Goal: Task Accomplishment & Management: Manage account settings

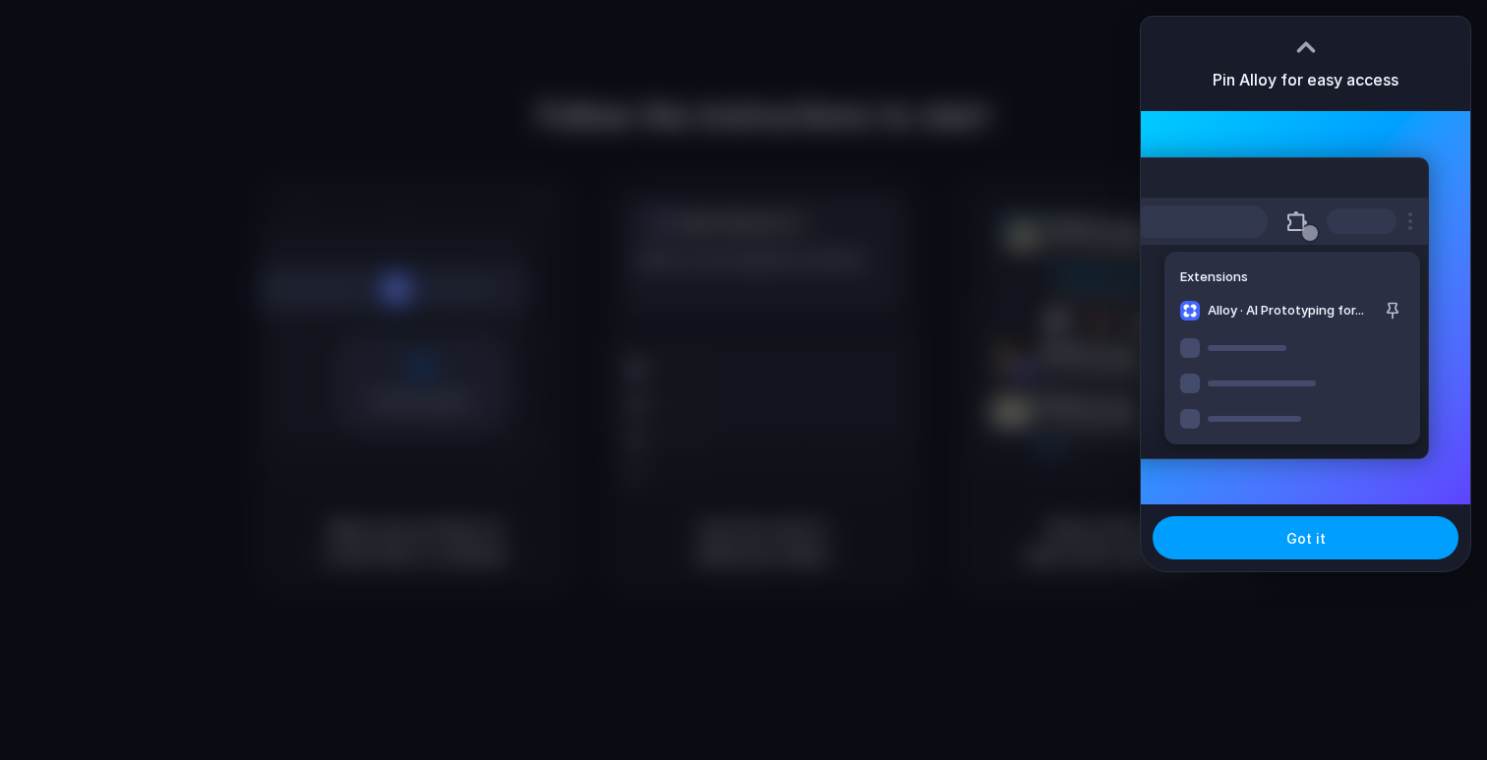
click at [1260, 541] on button "Got it" at bounding box center [1306, 537] width 306 height 43
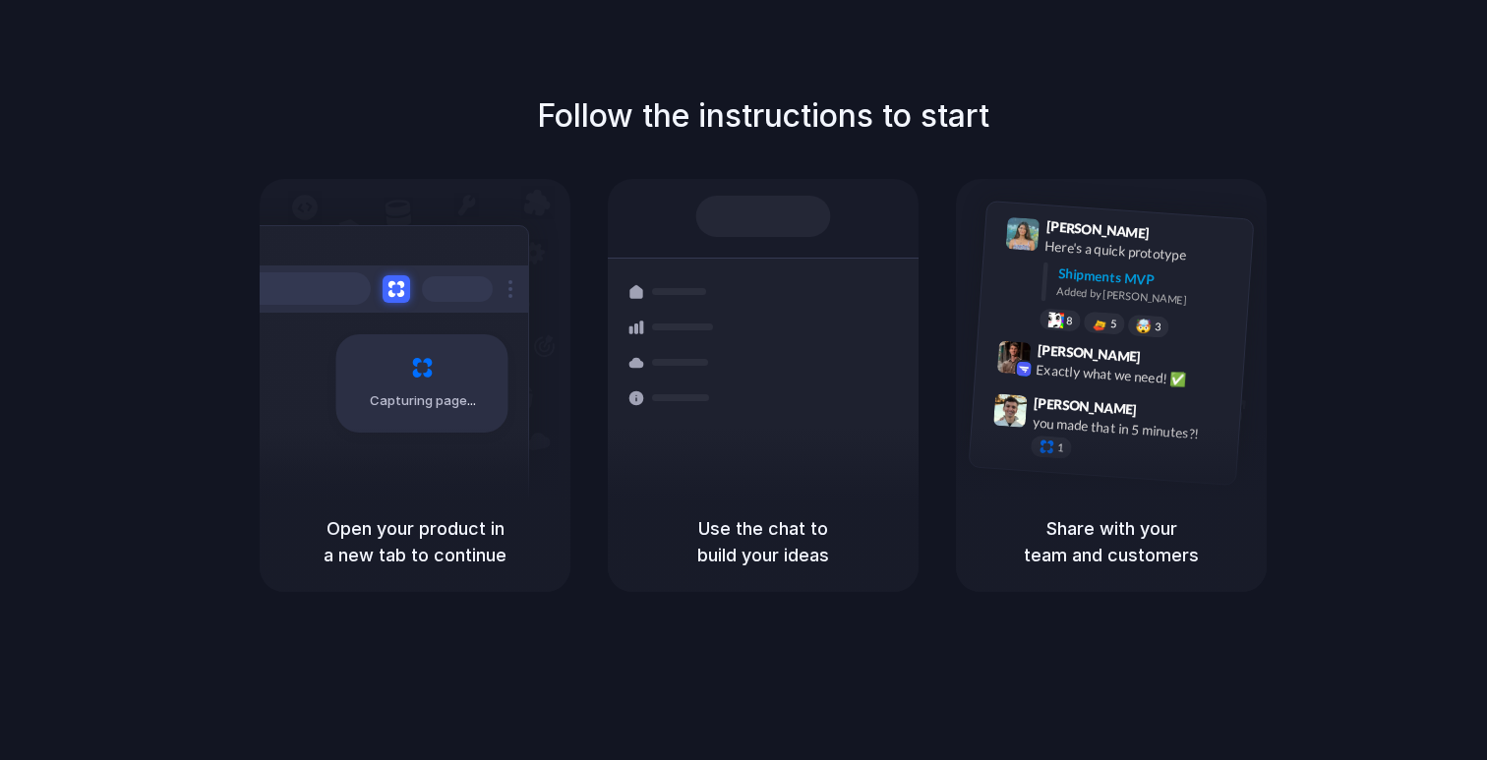
click at [682, 471] on div "Shipments" at bounding box center [659, 396] width 144 height 275
click at [743, 225] on div at bounding box center [763, 216] width 135 height 41
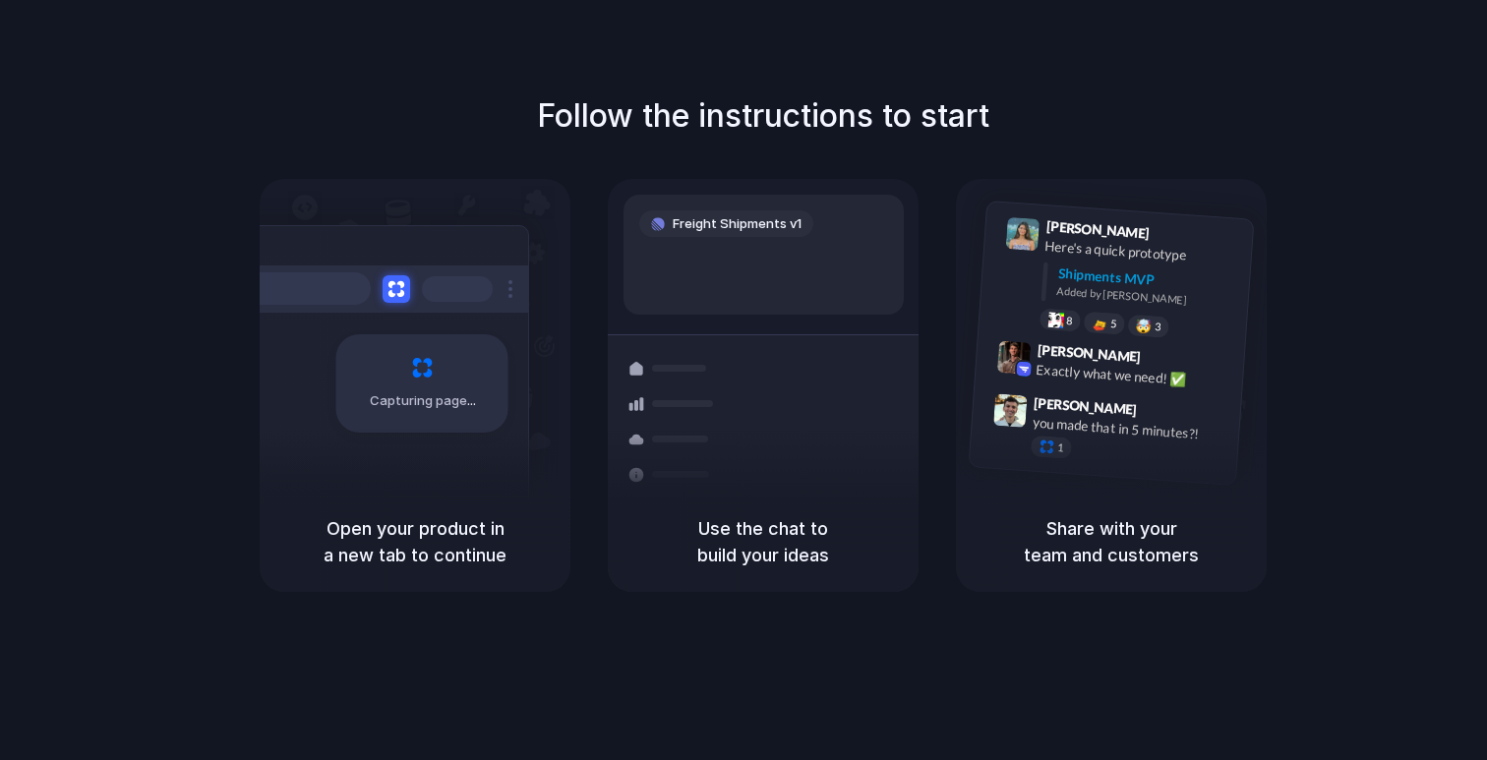
click at [816, 343] on div "Container from [GEOGRAPHIC_DATA] 40ft • ETA [DATE] • In transit Express deliver…" at bounding box center [835, 472] width 208 height 275
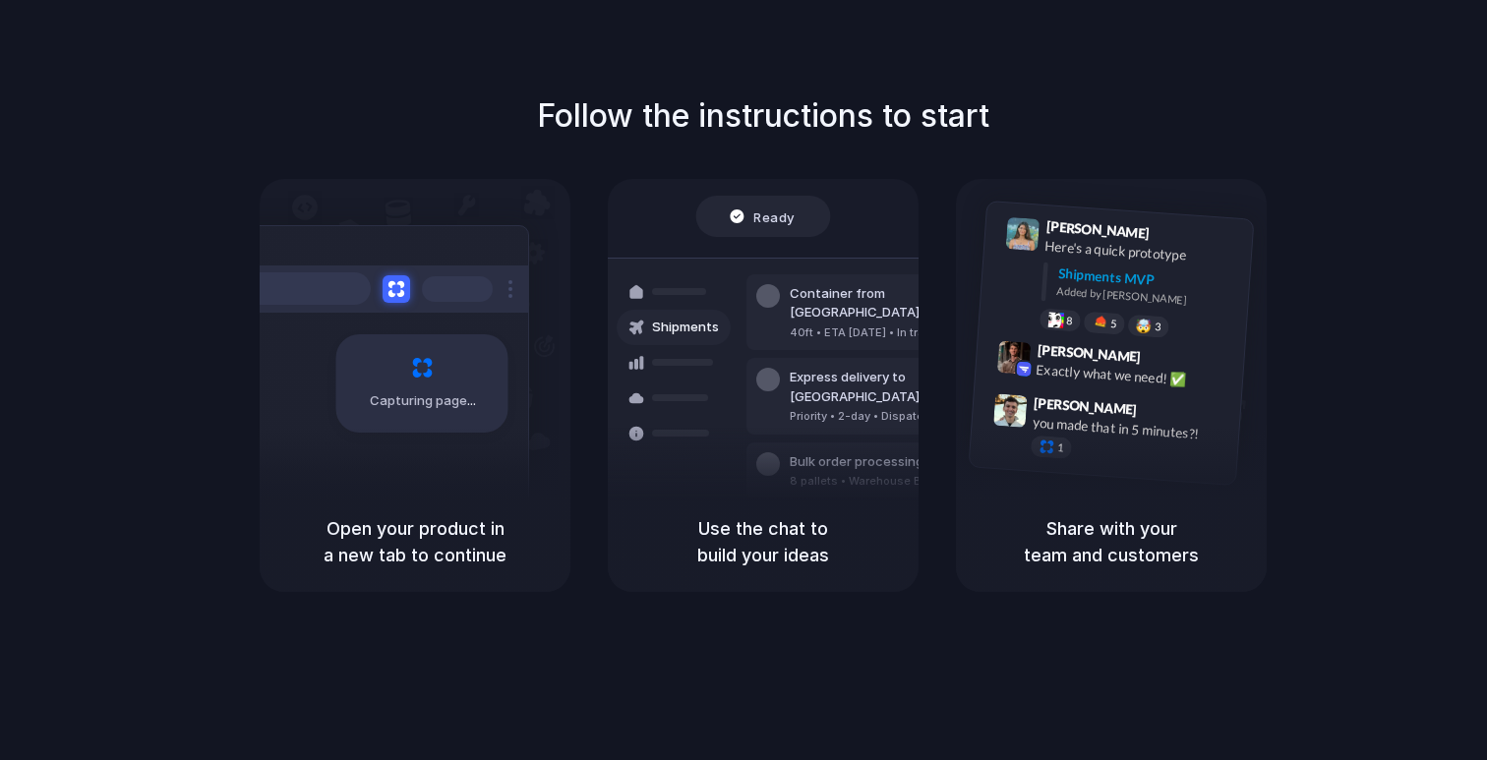
click at [1232, 73] on div "Follow the instructions to start Capturing page Open your product in a new tab …" at bounding box center [763, 399] width 1526 height 799
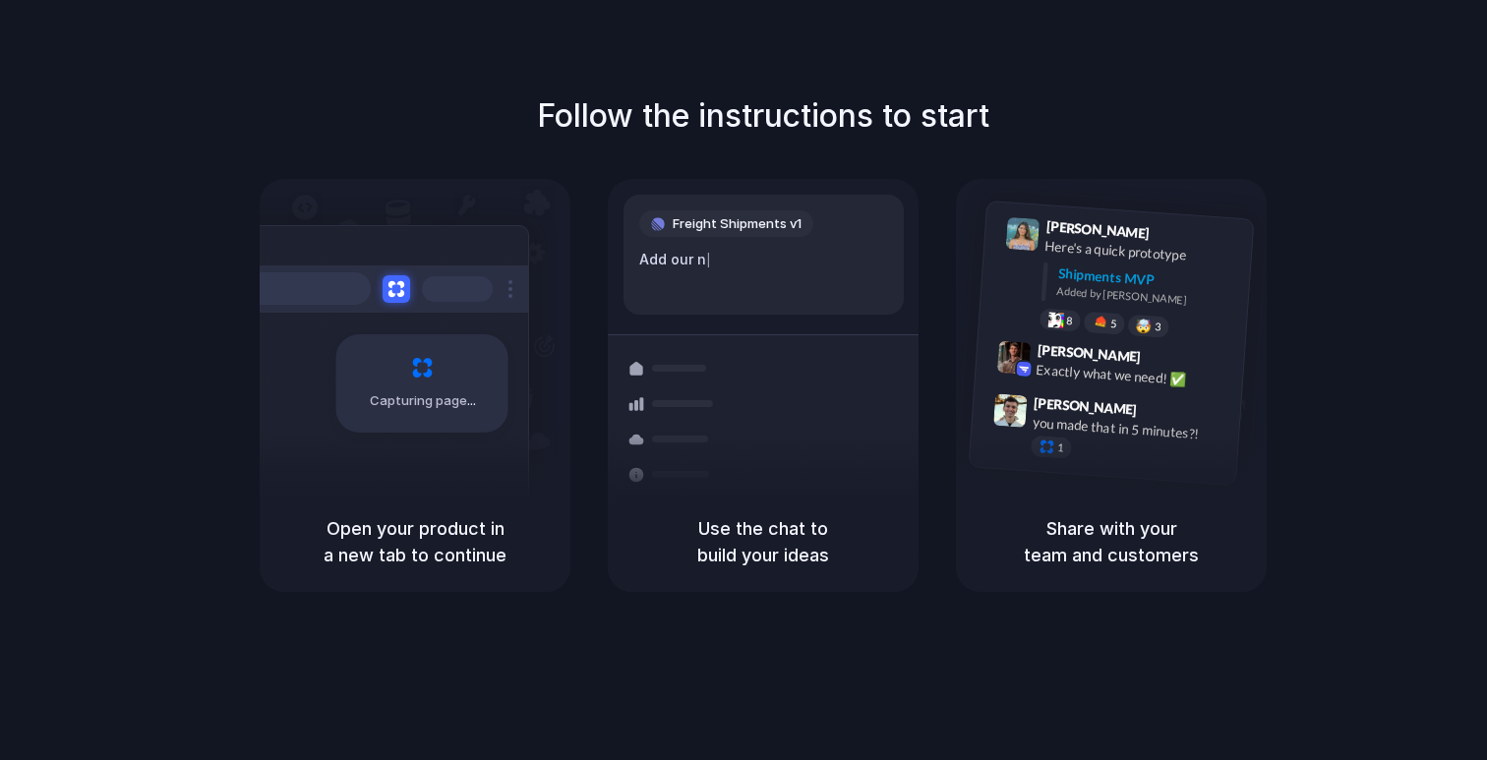
click at [743, 381] on div at bounding box center [743, 381] width 0 height 0
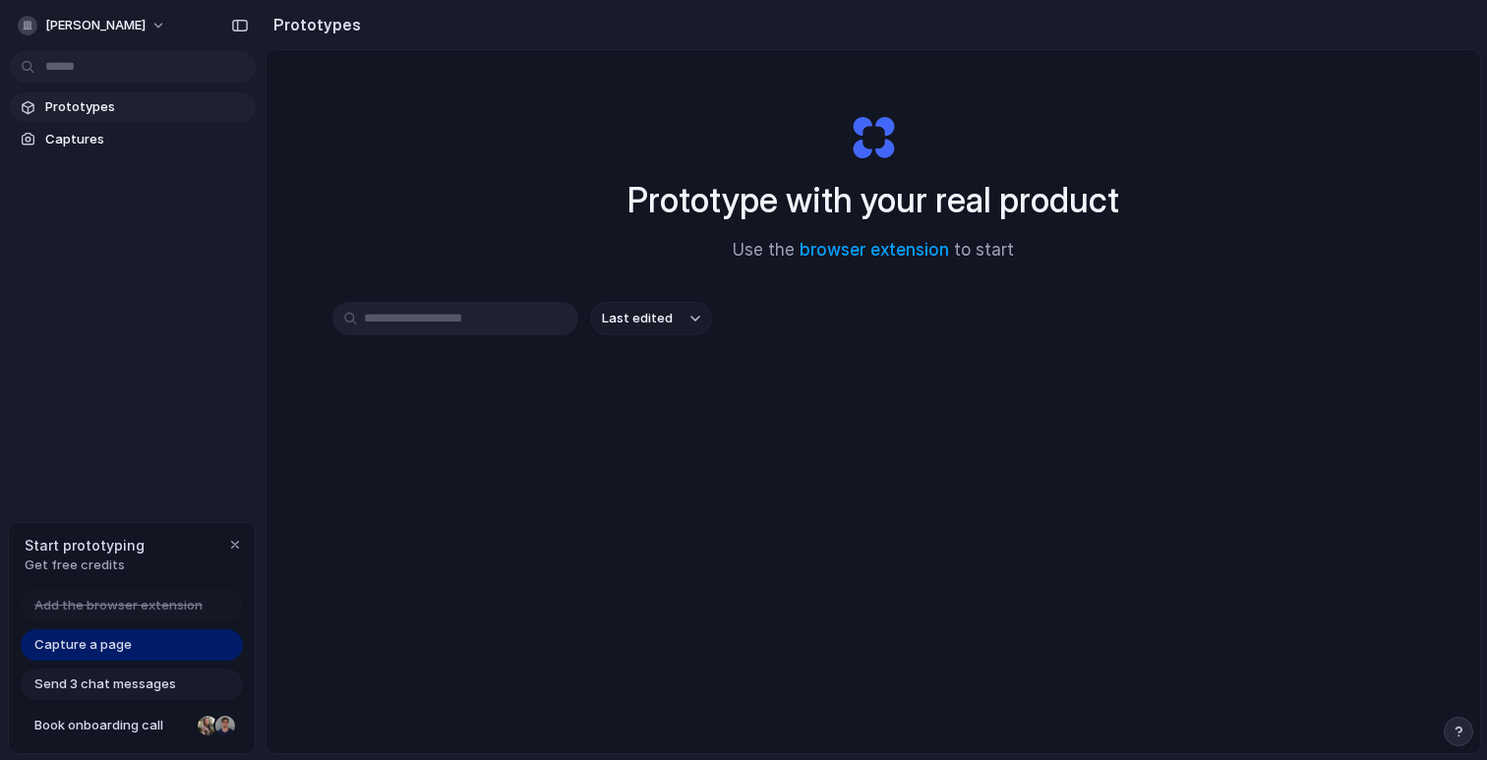
click at [420, 323] on input "text" at bounding box center [455, 318] width 246 height 33
click at [88, 107] on span "Prototypes" at bounding box center [146, 107] width 203 height 20
click at [117, 14] on button "zuhur-ahmed" at bounding box center [93, 25] width 166 height 31
click at [119, 15] on div "Settings Invite members Change theme Sign out" at bounding box center [743, 380] width 1487 height 760
